Goal: Information Seeking & Learning: Learn about a topic

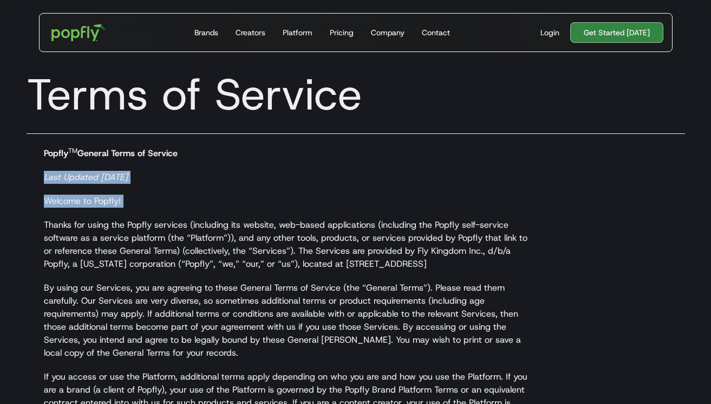
drag, startPoint x: 68, startPoint y: 160, endPoint x: 122, endPoint y: 213, distance: 75.1
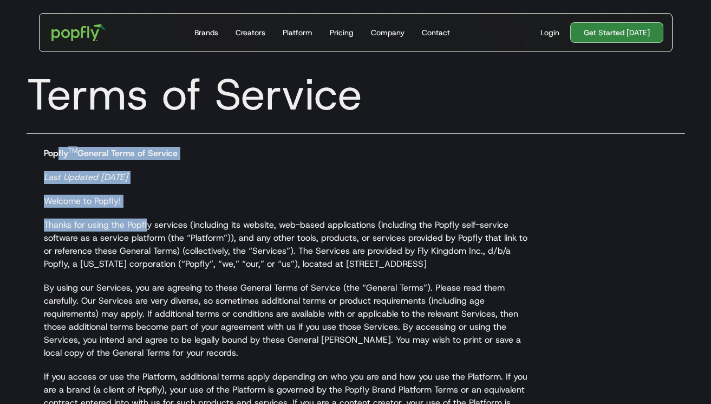
drag, startPoint x: 57, startPoint y: 155, endPoint x: 147, endPoint y: 224, distance: 113.6
click at [147, 224] on p "Thanks for using the Popfly services (including its website, web-based applicat…" at bounding box center [291, 244] width 494 height 52
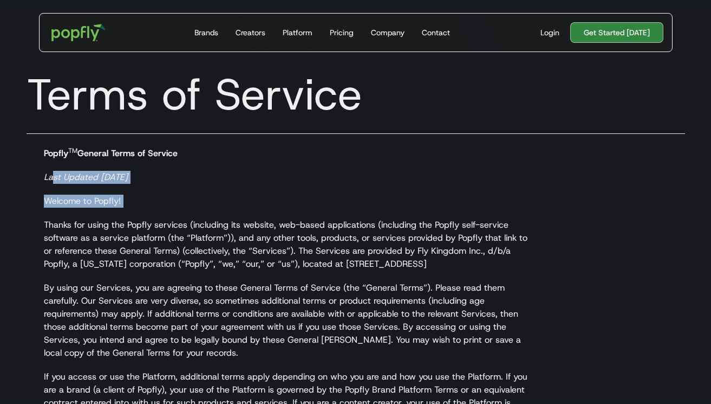
drag, startPoint x: 50, startPoint y: 173, endPoint x: 135, endPoint y: 222, distance: 97.8
click at [135, 222] on p "Thanks for using the Popfly services (including its website, web-based applicat…" at bounding box center [291, 244] width 494 height 52
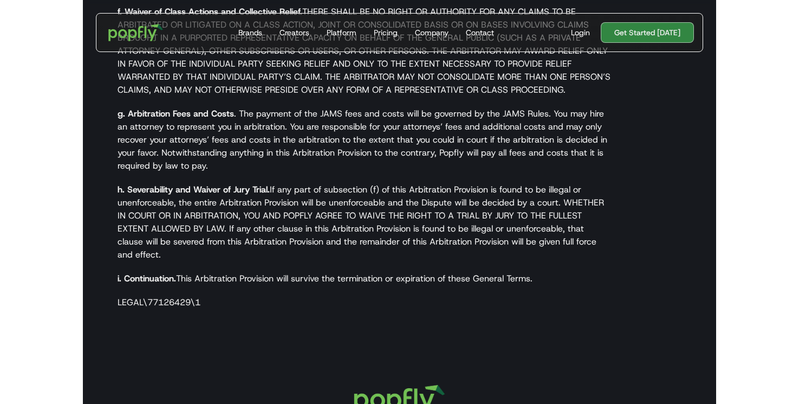
scroll to position [3767, 0]
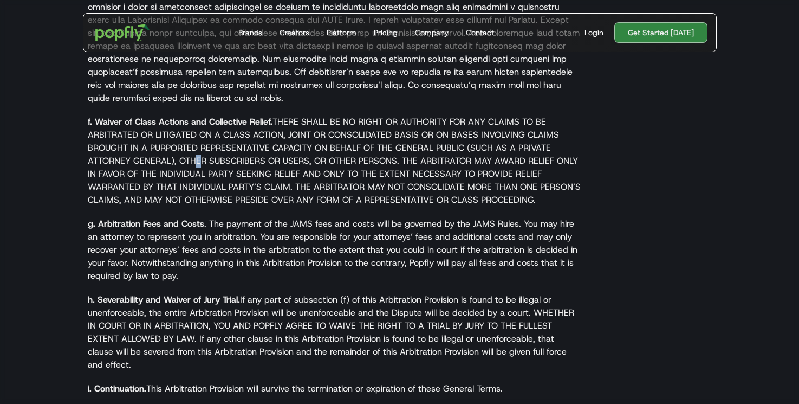
drag, startPoint x: 197, startPoint y: 136, endPoint x: 336, endPoint y: 180, distance: 146.0
click at [336, 180] on p "f. Waiver of Class Actions and Collective Relief. THERE SHALL BE NO RIGHT OR AU…" at bounding box center [335, 160] width 494 height 91
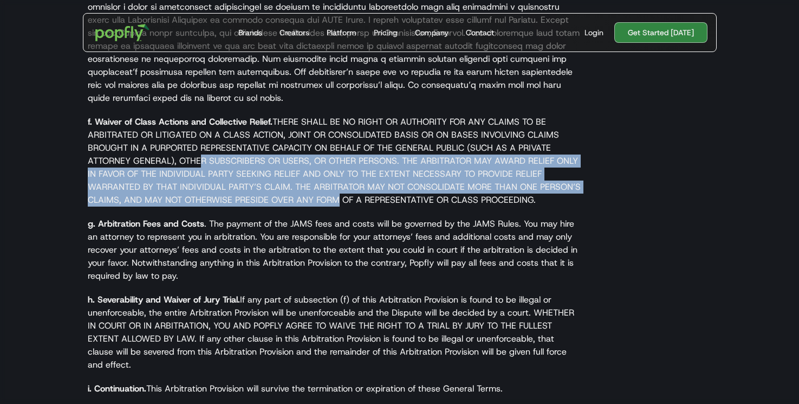
click at [336, 180] on p "f. Waiver of Class Actions and Collective Relief. THERE SHALL BE NO RIGHT OR AU…" at bounding box center [335, 160] width 494 height 91
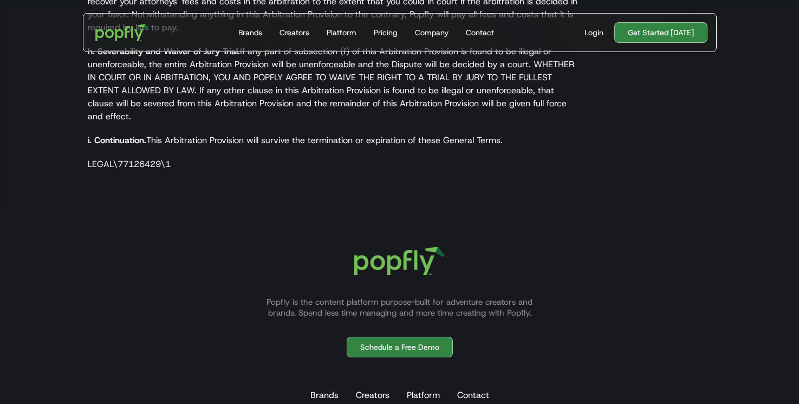
scroll to position [4021, 0]
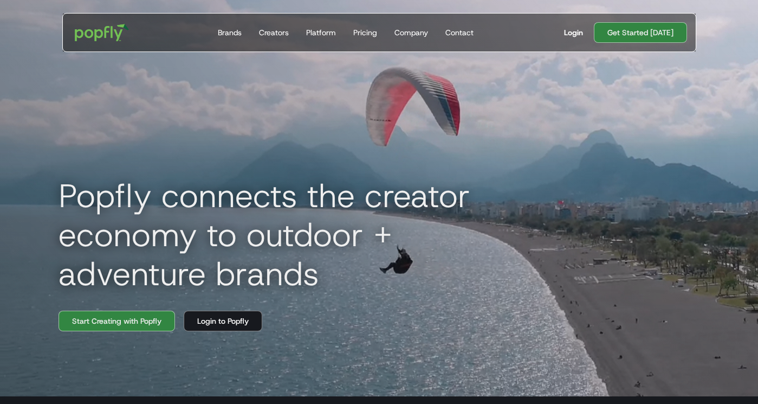
click at [576, 27] on div "Login" at bounding box center [573, 32] width 19 height 11
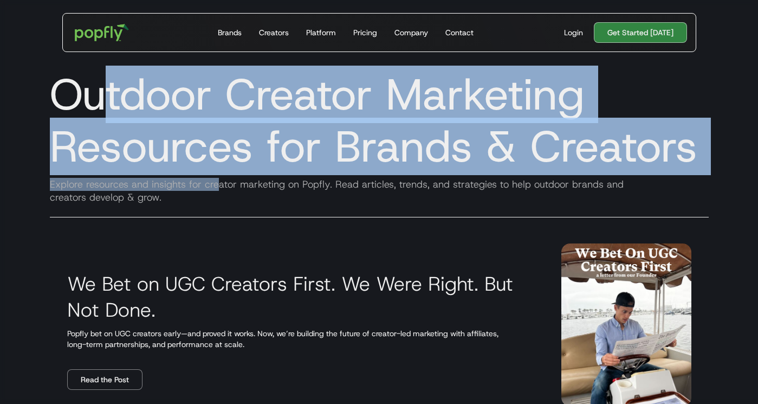
drag, startPoint x: 96, startPoint y: 109, endPoint x: 226, endPoint y: 196, distance: 156.4
click at [226, 196] on div "Outdoor Creator Marketing Resources for Brands & Creators Explore resources and…" at bounding box center [379, 143] width 693 height 173
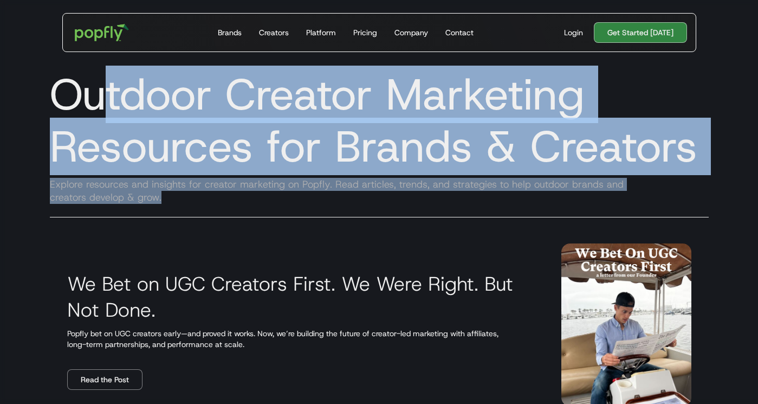
click at [226, 196] on div "Explore resources and insights for creator marketing on Popfly. Read articles, …" at bounding box center [379, 191] width 676 height 26
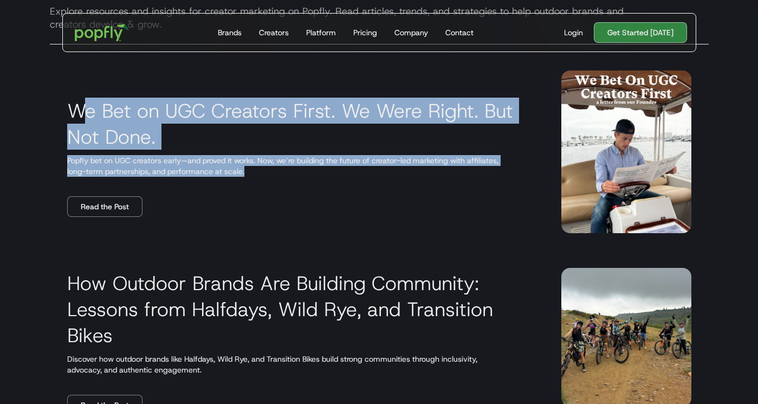
drag, startPoint x: 89, startPoint y: 122, endPoint x: 230, endPoint y: 196, distance: 158.7
click at [230, 196] on div "We Bet on UGC Creators First. We Were Right. But Not Done. Popfly bet on UGC cr…" at bounding box center [301, 152] width 468 height 130
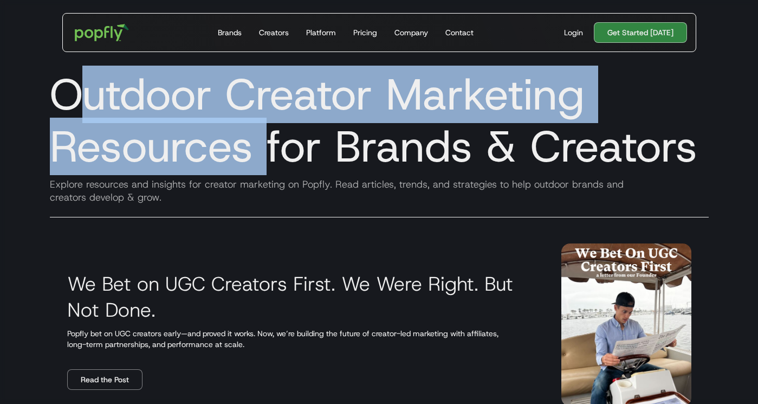
drag, startPoint x: 93, startPoint y: 92, endPoint x: 276, endPoint y: 177, distance: 202.1
click at [276, 177] on div "Outdoor Creator Marketing Resources for Brands & Creators Explore resources and…" at bounding box center [379, 143] width 693 height 173
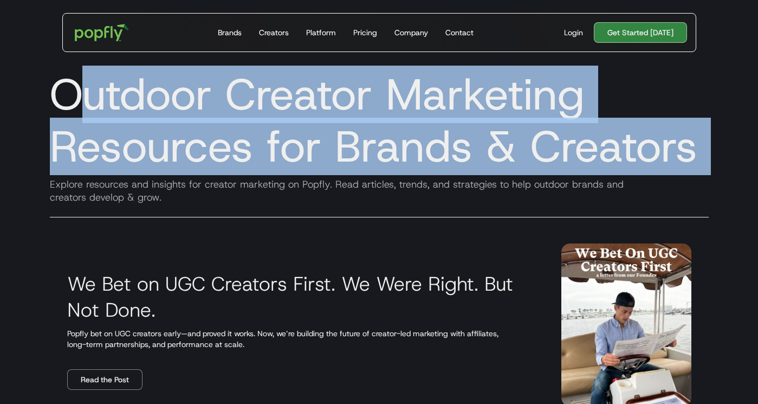
click at [276, 177] on div "Outdoor Creator Marketing Resources for Brands & Creators Explore resources and…" at bounding box center [379, 143] width 693 height 173
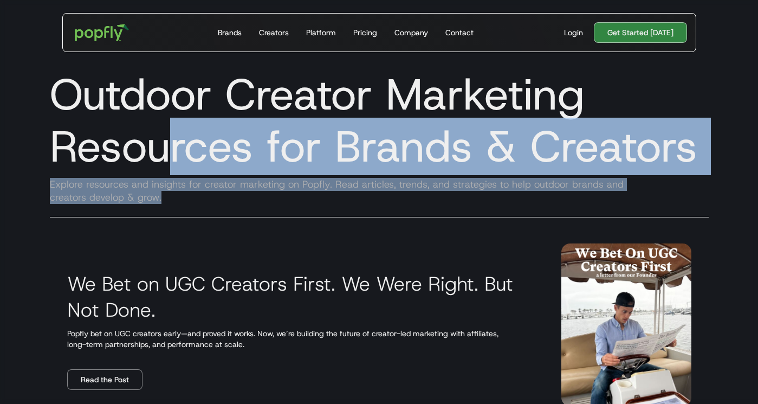
drag, startPoint x: 163, startPoint y: 137, endPoint x: 255, endPoint y: 202, distance: 112.7
click at [256, 202] on div "Outdoor Creator Marketing Resources for Brands & Creators Explore resources and…" at bounding box center [379, 143] width 693 height 173
click at [255, 202] on div "Explore resources and insights for creator marketing on Popfly. Read articles, …" at bounding box center [379, 191] width 676 height 26
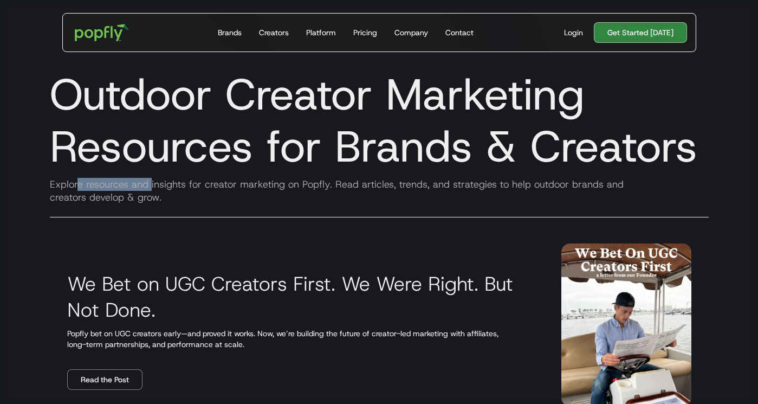
drag, startPoint x: 79, startPoint y: 183, endPoint x: 231, endPoint y: 207, distance: 154.7
click at [231, 207] on div "Outdoor Creator Marketing Resources for Brands & Creators Explore resources and…" at bounding box center [379, 143] width 693 height 173
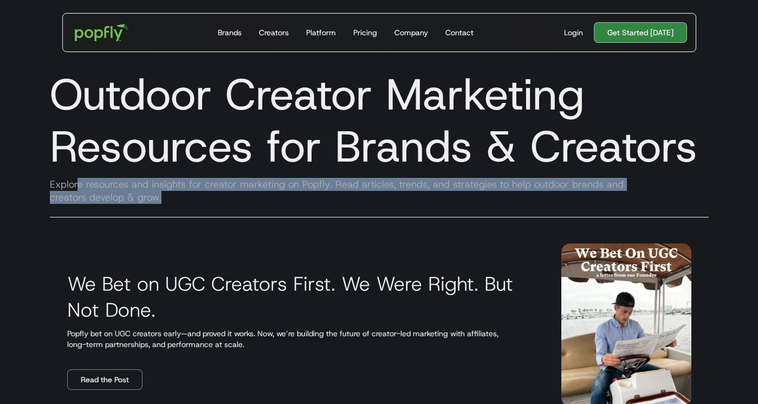
click at [231, 207] on div "Outdoor Creator Marketing Resources for Brands & Creators Explore resources and…" at bounding box center [379, 143] width 693 height 173
drag, startPoint x: 118, startPoint y: 181, endPoint x: 304, endPoint y: 195, distance: 186.9
click at [304, 195] on div "Explore resources and insights for creator marketing on Popfly. Read articles, …" at bounding box center [379, 191] width 676 height 26
drag, startPoint x: 205, startPoint y: 183, endPoint x: 345, endPoint y: 194, distance: 140.2
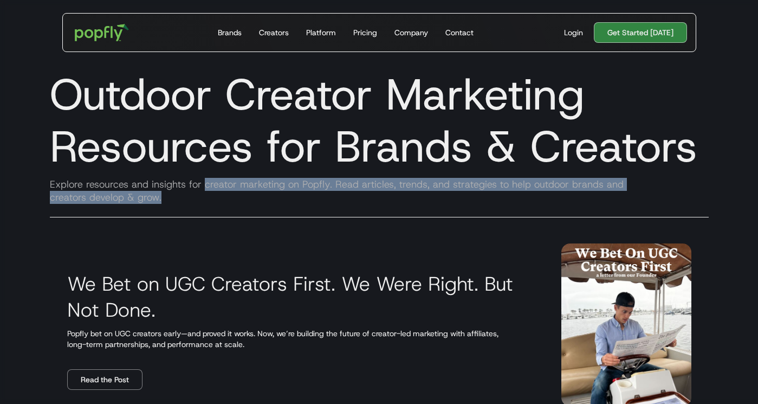
click at [345, 194] on div "Explore resources and insights for creator marketing on Popfly. Read articles, …" at bounding box center [379, 191] width 676 height 26
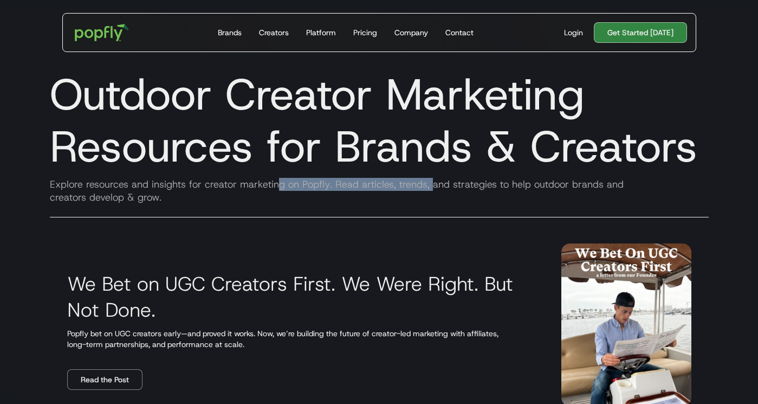
drag, startPoint x: 278, startPoint y: 185, endPoint x: 435, endPoint y: 191, distance: 157.2
click at [435, 191] on div "Explore resources and insights for creator marketing on Popfly. Read articles, …" at bounding box center [379, 191] width 676 height 26
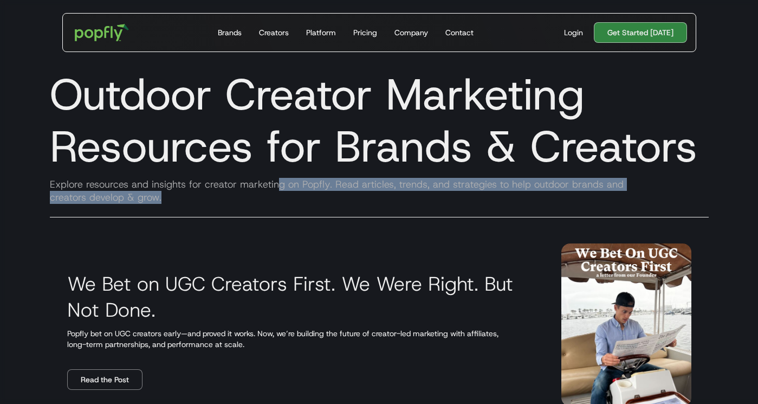
click at [435, 191] on div "Explore resources and insights for creator marketing on Popfly. Read articles, …" at bounding box center [379, 191] width 676 height 26
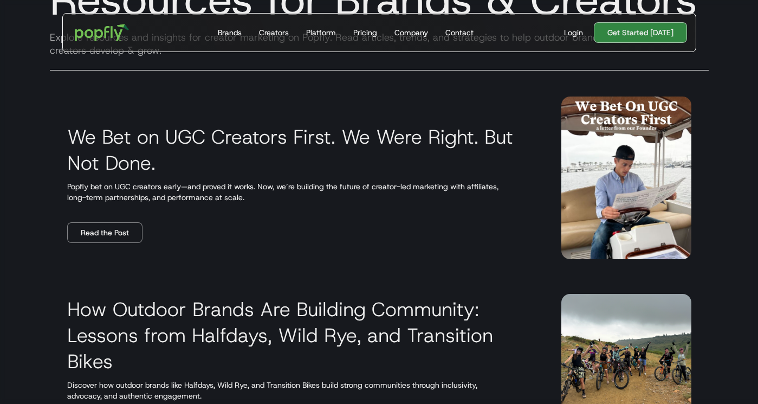
scroll to position [163, 0]
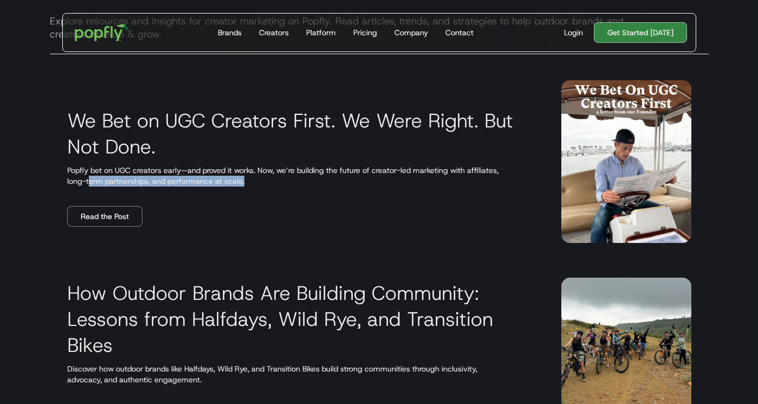
drag, startPoint x: 88, startPoint y: 176, endPoint x: 339, endPoint y: 182, distance: 250.9
click at [338, 182] on p "Popfly bet on UGC creators early—and proved it works. Now, we’re building the f…" at bounding box center [301, 176] width 468 height 22
click at [339, 182] on p "Popfly bet on UGC creators early—and proved it works. Now, we’re building the f…" at bounding box center [301, 176] width 468 height 22
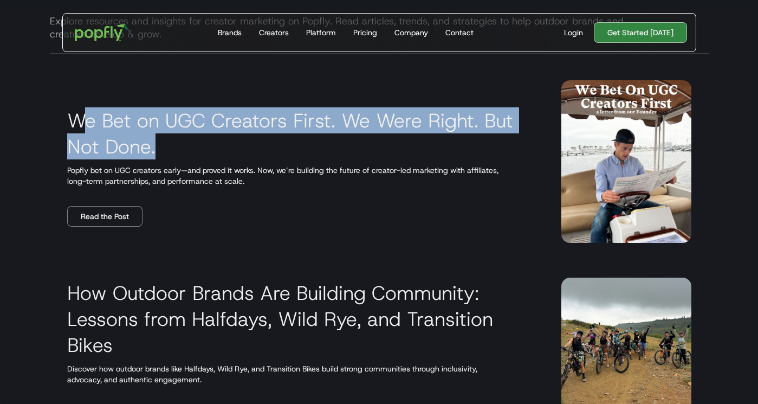
drag, startPoint x: 86, startPoint y: 131, endPoint x: 224, endPoint y: 154, distance: 140.1
click at [224, 154] on h3 "We Bet on UGC Creators First. We Were Right. But Not Done." at bounding box center [301, 133] width 468 height 52
drag, startPoint x: 127, startPoint y: 121, endPoint x: 293, endPoint y: 146, distance: 167.5
click at [293, 146] on h3 "We Bet on UGC Creators First. We Were Right. But Not Done." at bounding box center [301, 133] width 468 height 52
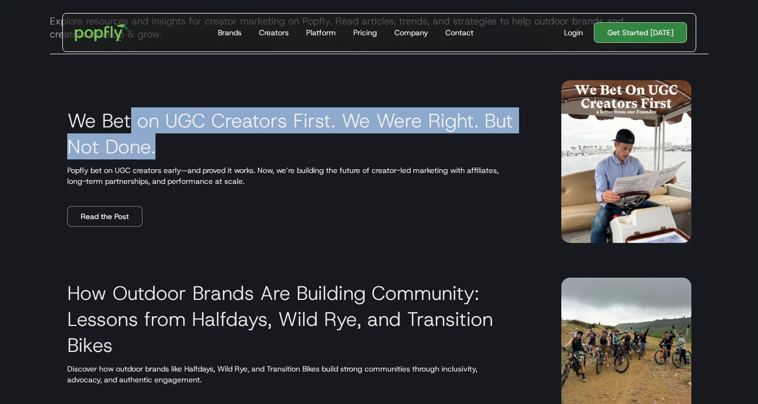
click at [293, 146] on h3 "We Bet on UGC Creators First. We Were Right. But Not Done." at bounding box center [301, 133] width 468 height 52
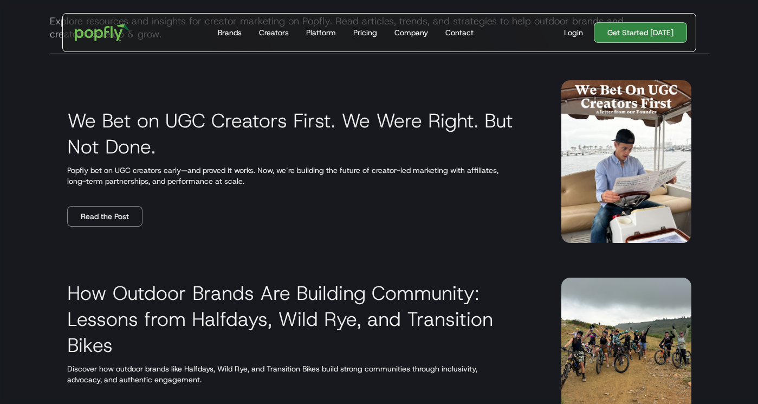
drag, startPoint x: 112, startPoint y: 128, endPoint x: 256, endPoint y: 141, distance: 144.1
click at [256, 141] on h3 "We Bet on UGC Creators First. We Were Right. But Not Done." at bounding box center [301, 133] width 468 height 52
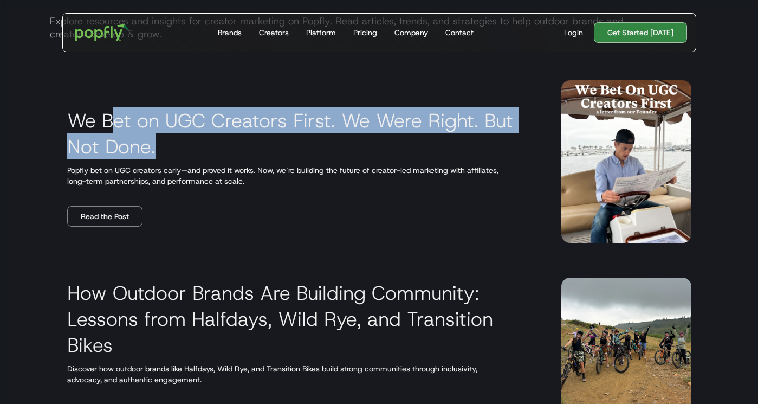
click at [256, 141] on h3 "We Bet on UGC Creators First. We Were Right. But Not Done." at bounding box center [301, 133] width 468 height 52
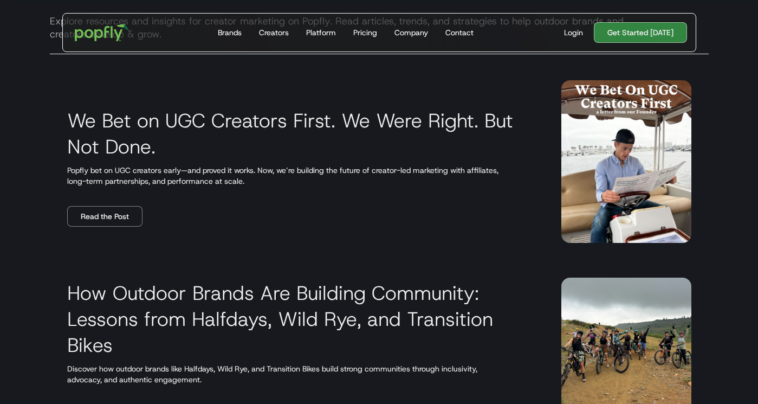
scroll to position [249, 0]
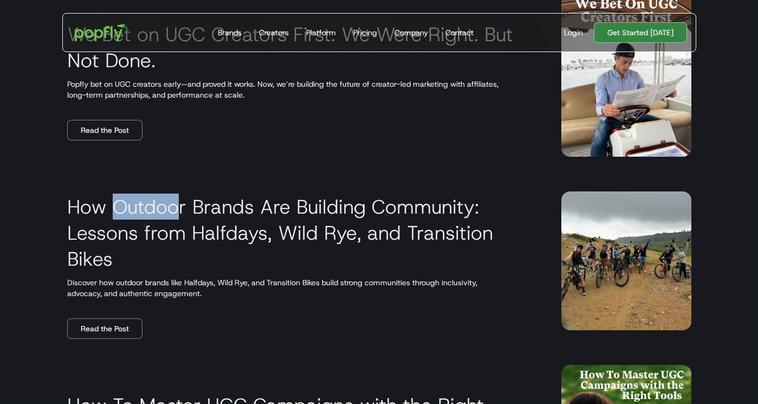
drag, startPoint x: 112, startPoint y: 212, endPoint x: 236, endPoint y: 229, distance: 124.6
click at [235, 228] on h3 "How Outdoor Brands Are Building Community: Lessons from Halfdays, Wild Rye, and…" at bounding box center [301, 232] width 468 height 78
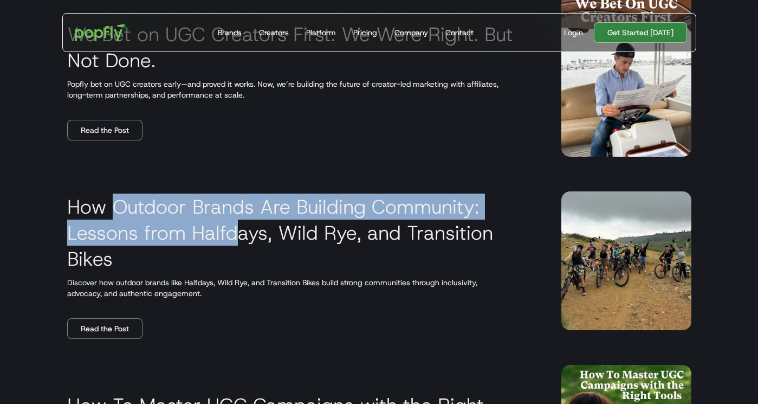
click at [236, 229] on h3 "How Outdoor Brands Are Building Community: Lessons from Halfdays, Wild Rye, and…" at bounding box center [301, 232] width 468 height 78
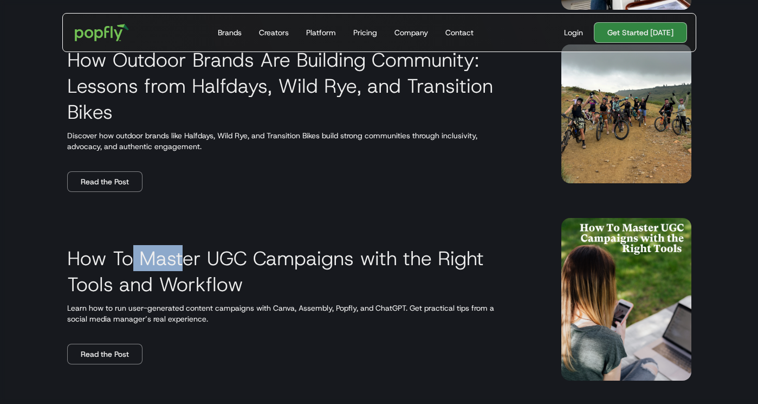
drag, startPoint x: 128, startPoint y: 250, endPoint x: 321, endPoint y: 275, distance: 193.9
click at [321, 275] on h3 "How To Master UGC Campaigns with the Right Tools and Workflow" at bounding box center [301, 271] width 468 height 52
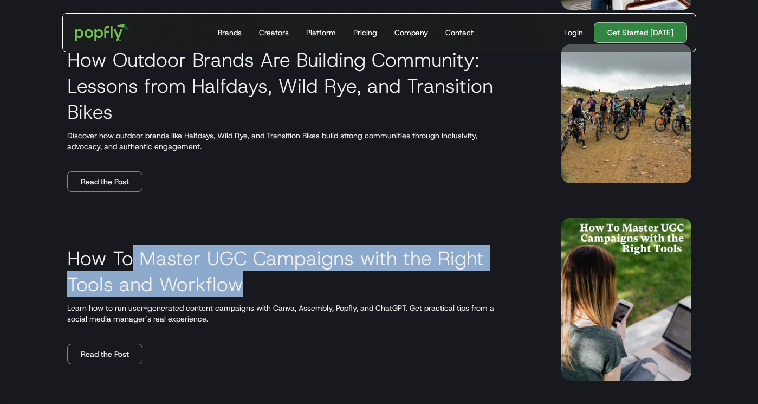
click at [321, 275] on h3 "How To Master UGC Campaigns with the Right Tools and Workflow" at bounding box center [301, 271] width 468 height 52
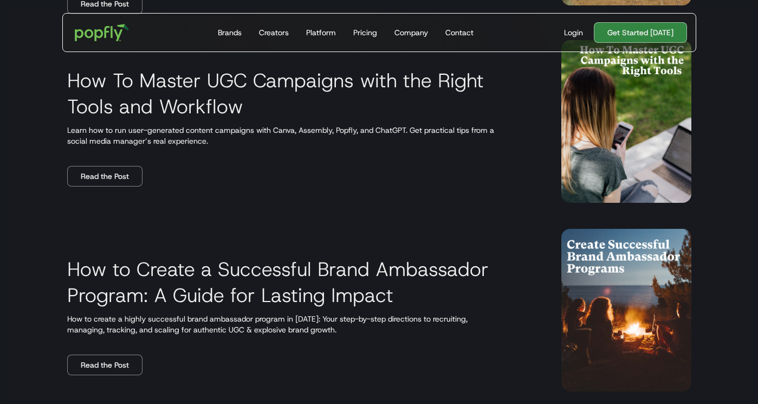
scroll to position [581, 0]
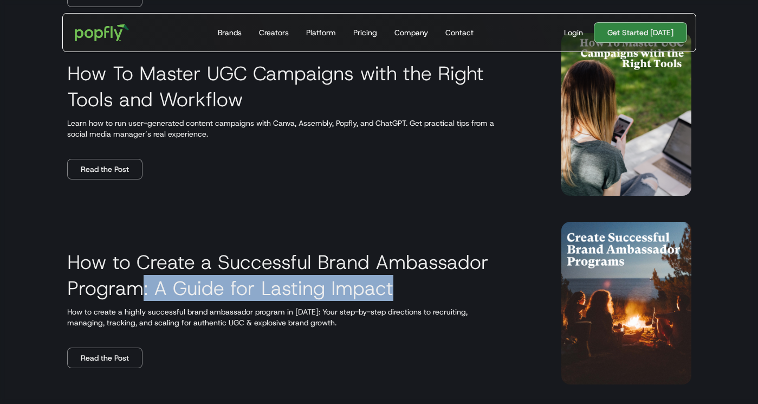
drag, startPoint x: 142, startPoint y: 280, endPoint x: 433, endPoint y: 282, distance: 291.4
click at [433, 282] on h3 "How to Create a Successful Brand Ambassador Program: A Guide for Lasting Impact" at bounding box center [301, 275] width 468 height 52
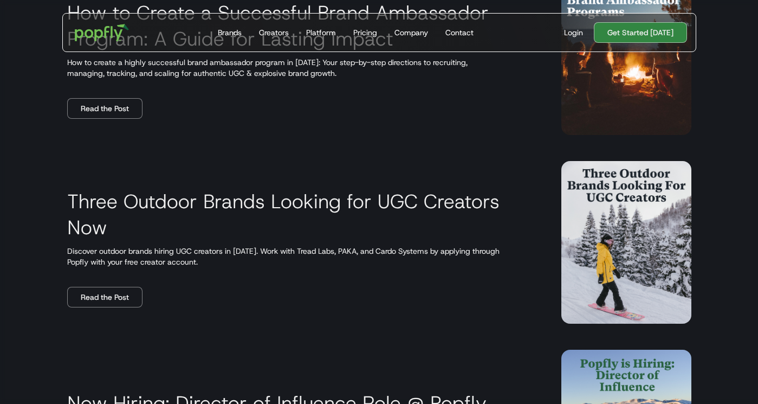
scroll to position [845, 0]
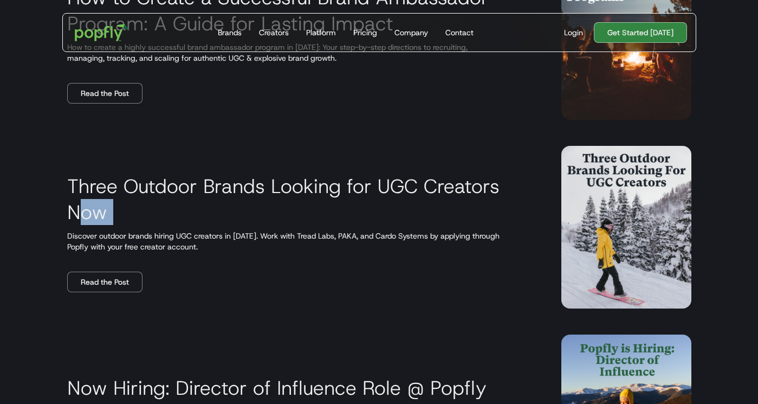
drag, startPoint x: 79, startPoint y: 204, endPoint x: 318, endPoint y: 230, distance: 240.8
click at [318, 230] on div "Three Outdoor Brands Looking for UGC Creators Now Discover outdoor brands hirin…" at bounding box center [301, 227] width 468 height 130
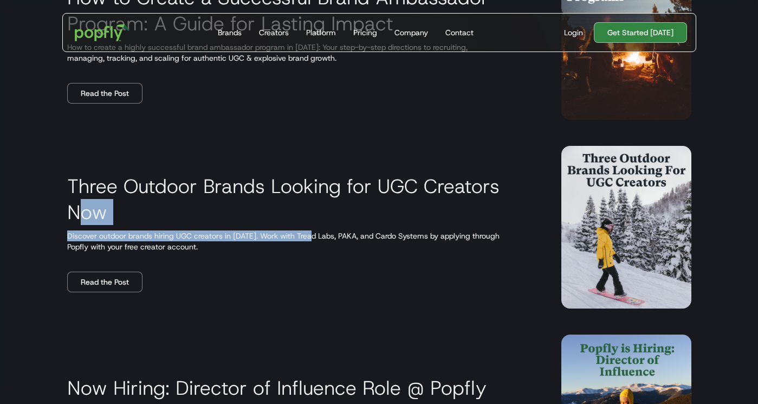
click at [318, 230] on p "Discover outdoor brands hiring UGC creators in 2025. Work with Tread Labs, PAKA…" at bounding box center [301, 241] width 468 height 22
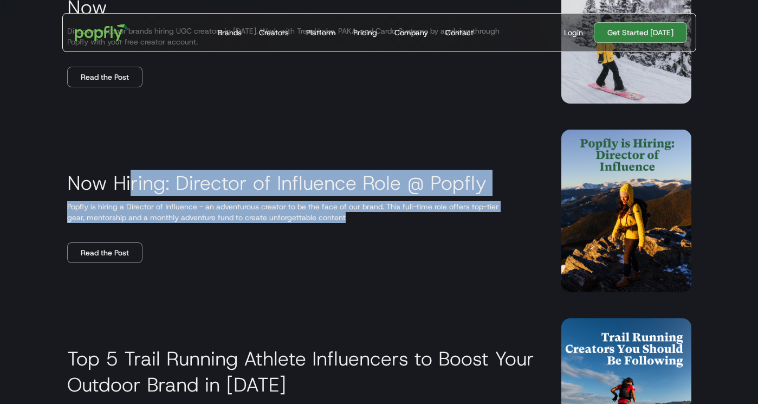
drag, startPoint x: 128, startPoint y: 189, endPoint x: 454, endPoint y: 216, distance: 327.2
click at [454, 216] on div "Now Hiring: Director of Influence Role @ Popfly Popfly is hiring a Director of …" at bounding box center [301, 211] width 468 height 104
click at [454, 216] on p "Popfly is hiring a Director of Influence - an adventurous creator to be the fac…" at bounding box center [301, 212] width 468 height 22
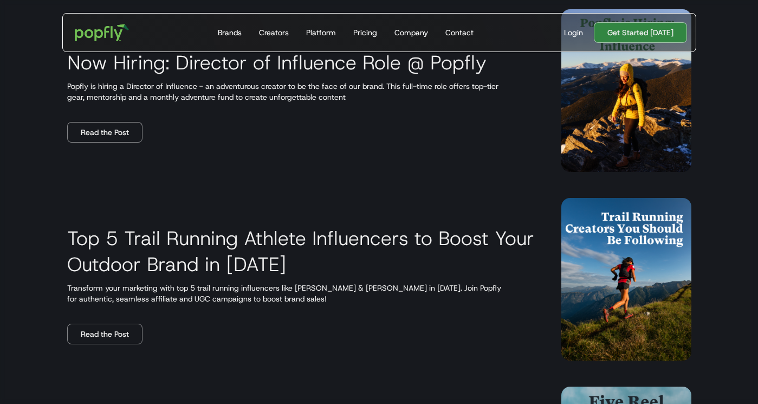
scroll to position [1171, 0]
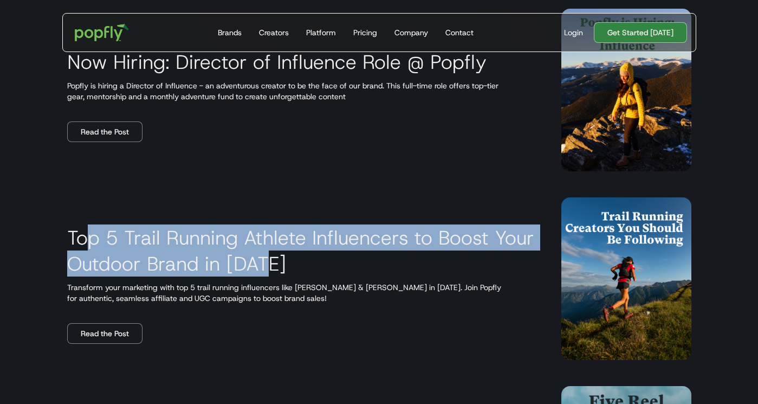
drag, startPoint x: 225, startPoint y: 243, endPoint x: 393, endPoint y: 257, distance: 168.0
click at [393, 257] on h3 "Top 5 Trail Running Athlete Influencers to Boost Your Outdoor Brand in 2025" at bounding box center [301, 250] width 468 height 52
click at [388, 257] on h3 "Top 5 Trail Running Athlete Influencers to Boost Your Outdoor Brand in 2025" at bounding box center [301, 250] width 468 height 52
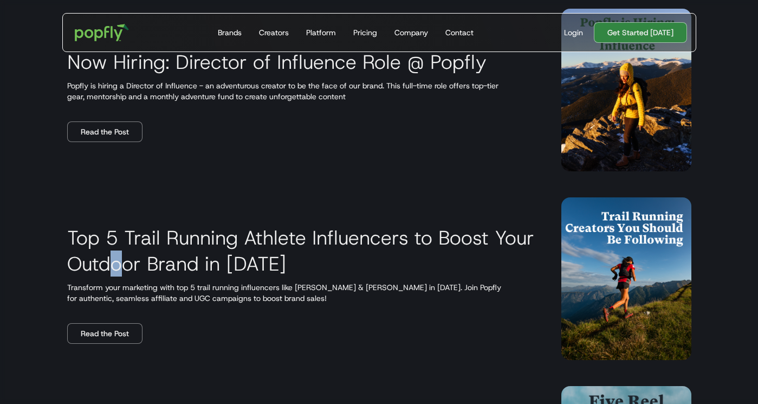
drag, startPoint x: 115, startPoint y: 257, endPoint x: 333, endPoint y: 272, distance: 218.2
click at [329, 270] on h3 "Top 5 Trail Running Athlete Influencers to Boost Your Outdoor Brand in 2025" at bounding box center [301, 250] width 468 height 52
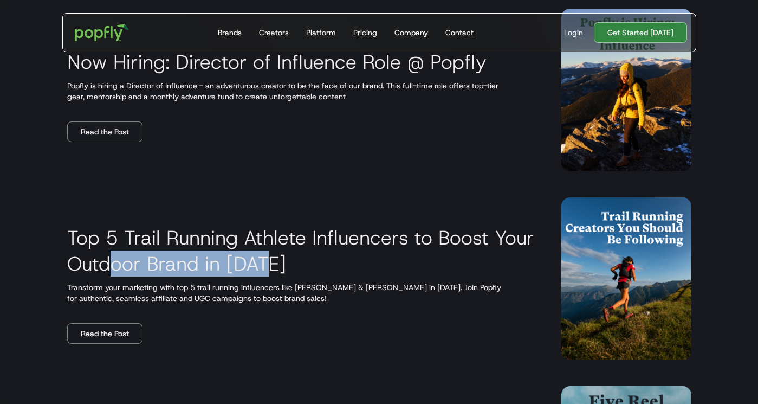
click at [333, 272] on h3 "Top 5 Trail Running Athlete Influencers to Boost Your Outdoor Brand in 2025" at bounding box center [301, 250] width 468 height 52
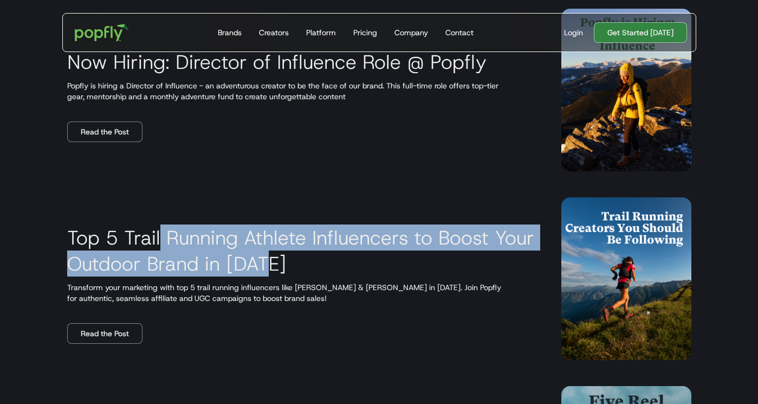
drag, startPoint x: 160, startPoint y: 237, endPoint x: 335, endPoint y: 267, distance: 177.0
click at [335, 267] on h3 "Top 5 Trail Running Athlete Influencers to Boost Your Outdoor Brand in 2025" at bounding box center [301, 250] width 468 height 52
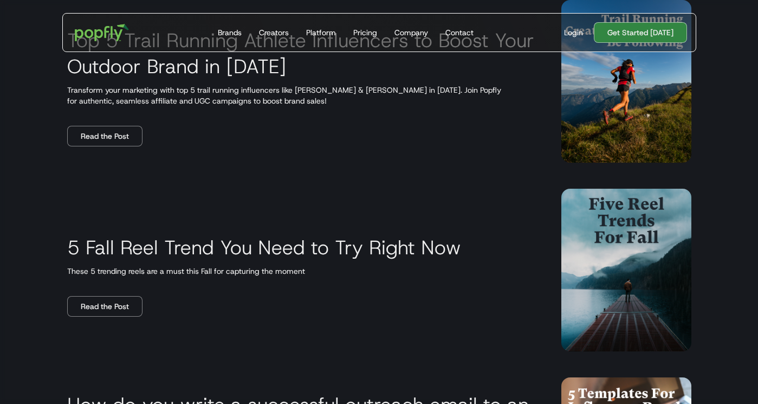
scroll to position [1374, 0]
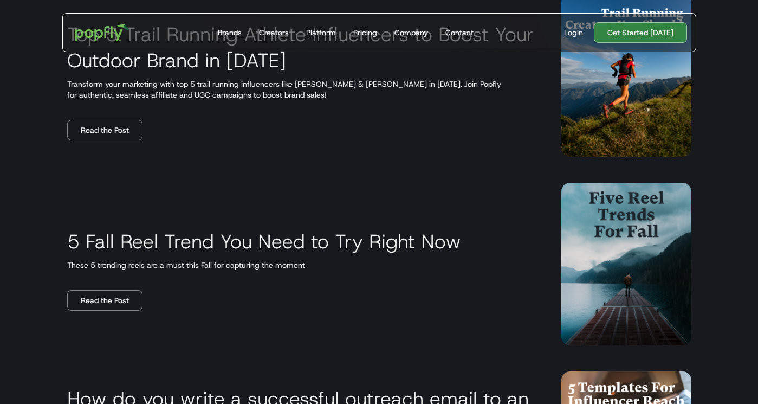
drag, startPoint x: 248, startPoint y: 256, endPoint x: 485, endPoint y: 238, distance: 237.4
click at [482, 238] on div "5 Fall Reel Trend You Need to Try Right Now These 5 trending reels are a must t…" at bounding box center [379, 264] width 676 height 189
click at [485, 238] on div "5 Fall Reel Trend You Need to Try Right Now These 5 trending reels are a must t…" at bounding box center [379, 264] width 676 height 189
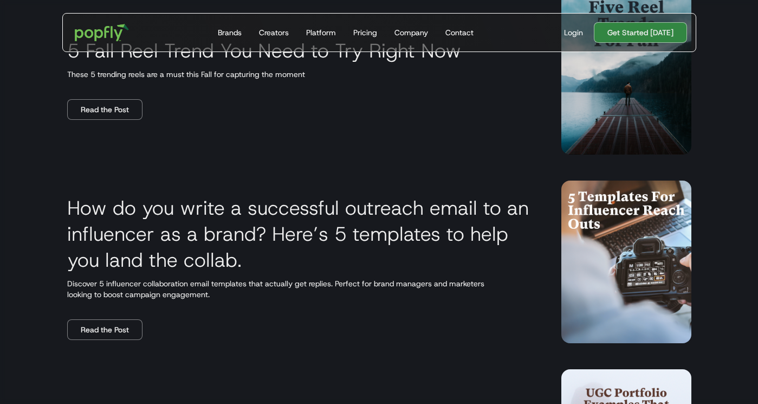
scroll to position [1563, 0]
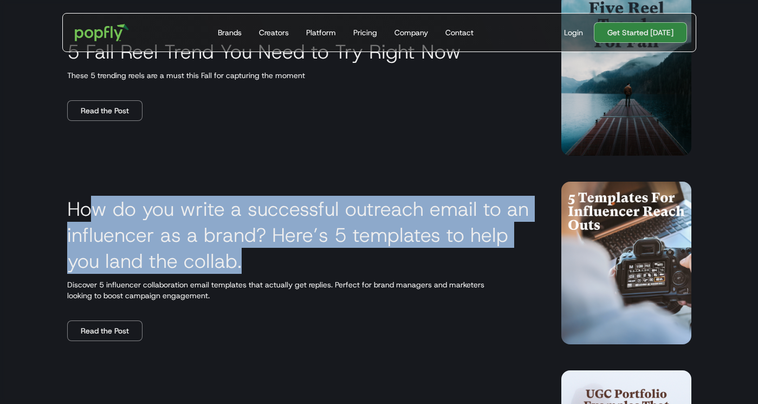
drag, startPoint x: 86, startPoint y: 217, endPoint x: 283, endPoint y: 255, distance: 200.8
click at [282, 255] on h3 "How do you write a successful outreach email to an influencer as a brand? Here’…" at bounding box center [301, 235] width 468 height 78
click at [283, 255] on h3 "How do you write a successful outreach email to an influencer as a brand? Here’…" at bounding box center [301, 235] width 468 height 78
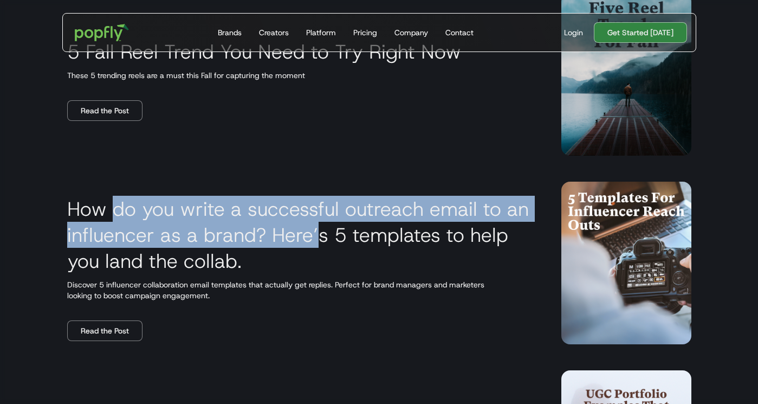
drag, startPoint x: 116, startPoint y: 200, endPoint x: 343, endPoint y: 247, distance: 231.2
click at [343, 247] on h3 "How do you write a successful outreach email to an influencer as a brand? Here’…" at bounding box center [301, 235] width 468 height 78
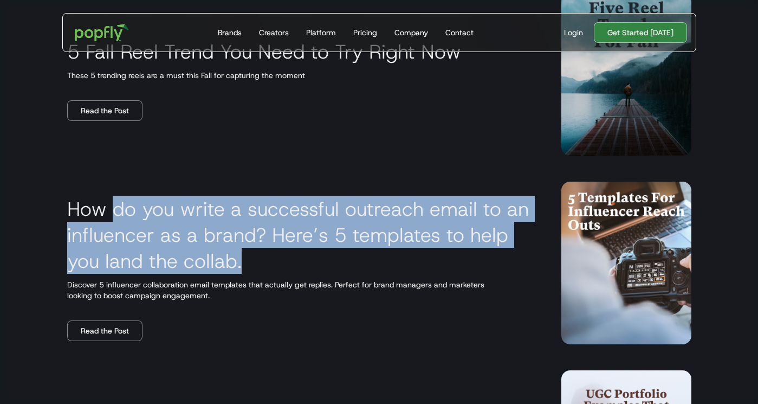
click at [343, 247] on h3 "How do you write a successful outreach email to an influencer as a brand? Here’…" at bounding box center [301, 235] width 468 height 78
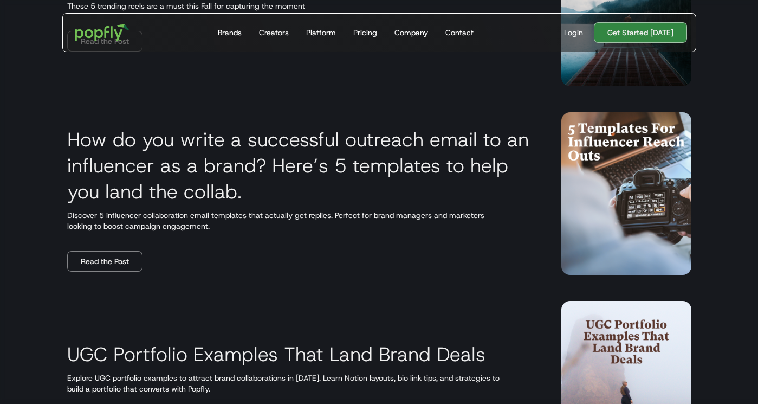
drag, startPoint x: 144, startPoint y: 158, endPoint x: 316, endPoint y: 194, distance: 176.0
click at [316, 194] on h3 "How do you write a successful outreach email to an influencer as a brand? Here’…" at bounding box center [301, 165] width 468 height 78
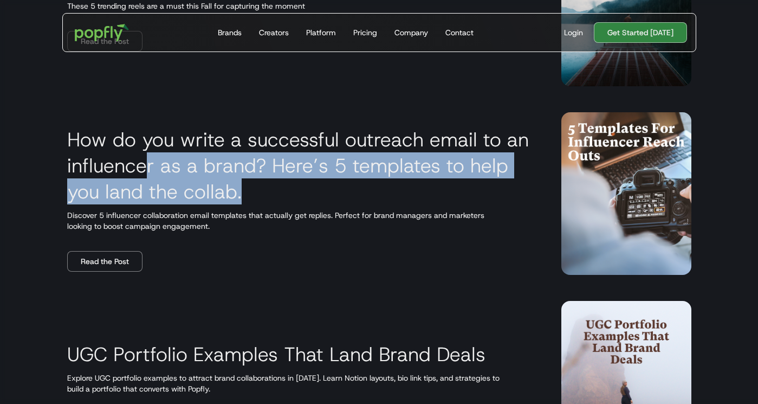
click at [316, 194] on h3 "How do you write a successful outreach email to an influencer as a brand? Here’…" at bounding box center [301, 165] width 468 height 78
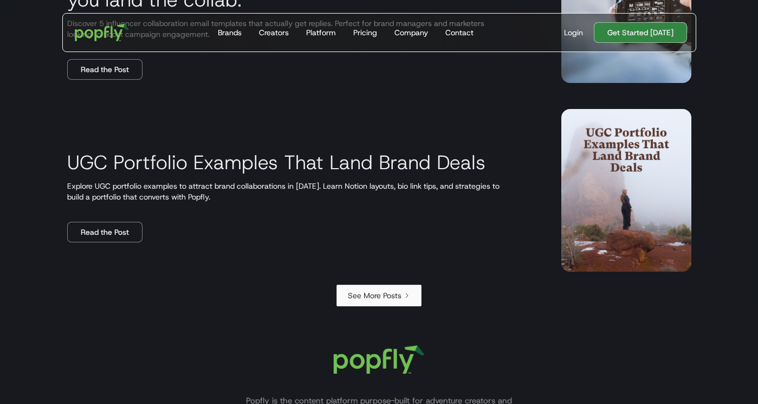
scroll to position [1827, 0]
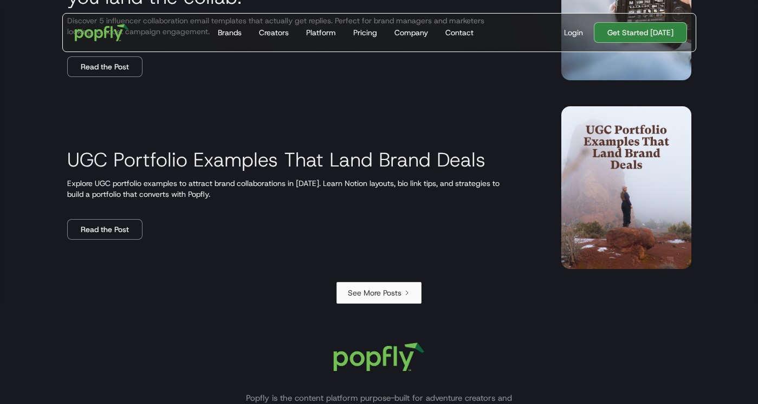
click at [362, 291] on div "See More Posts" at bounding box center [375, 292] width 54 height 11
